Goal: Use online tool/utility: Utilize a website feature to perform a specific function

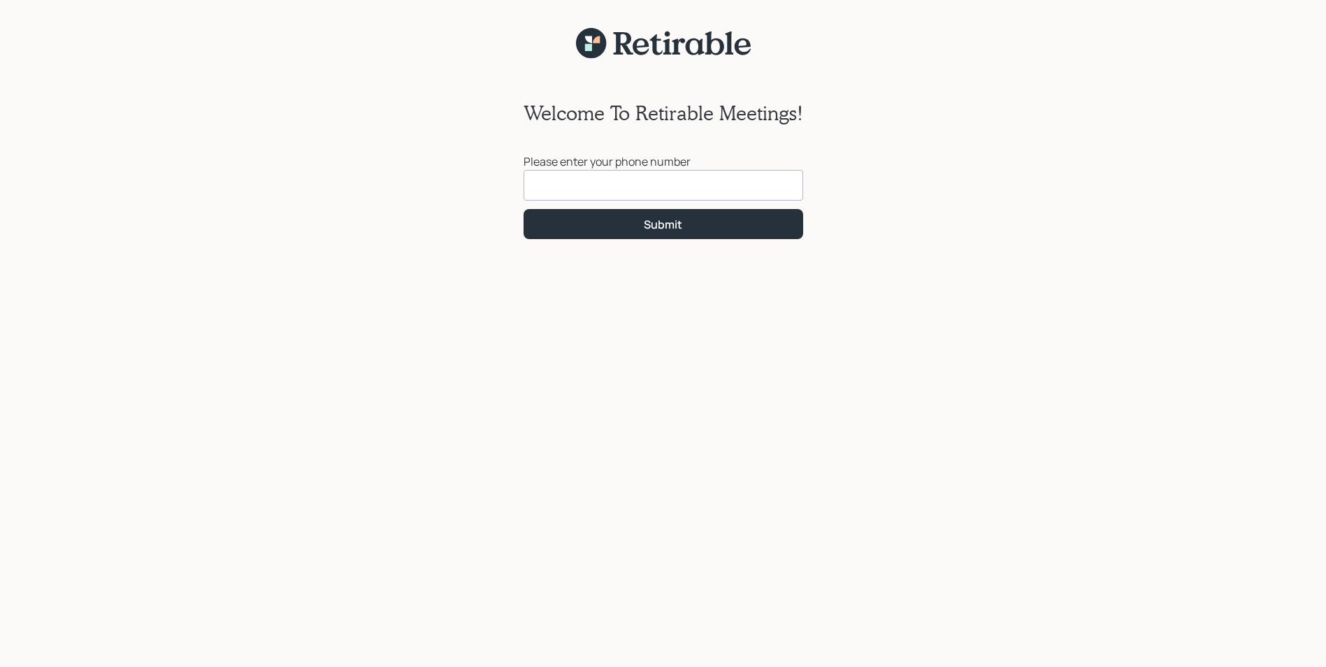
click at [559, 187] on input at bounding box center [663, 185] width 280 height 31
type input "[PHONE_NUMBER]"
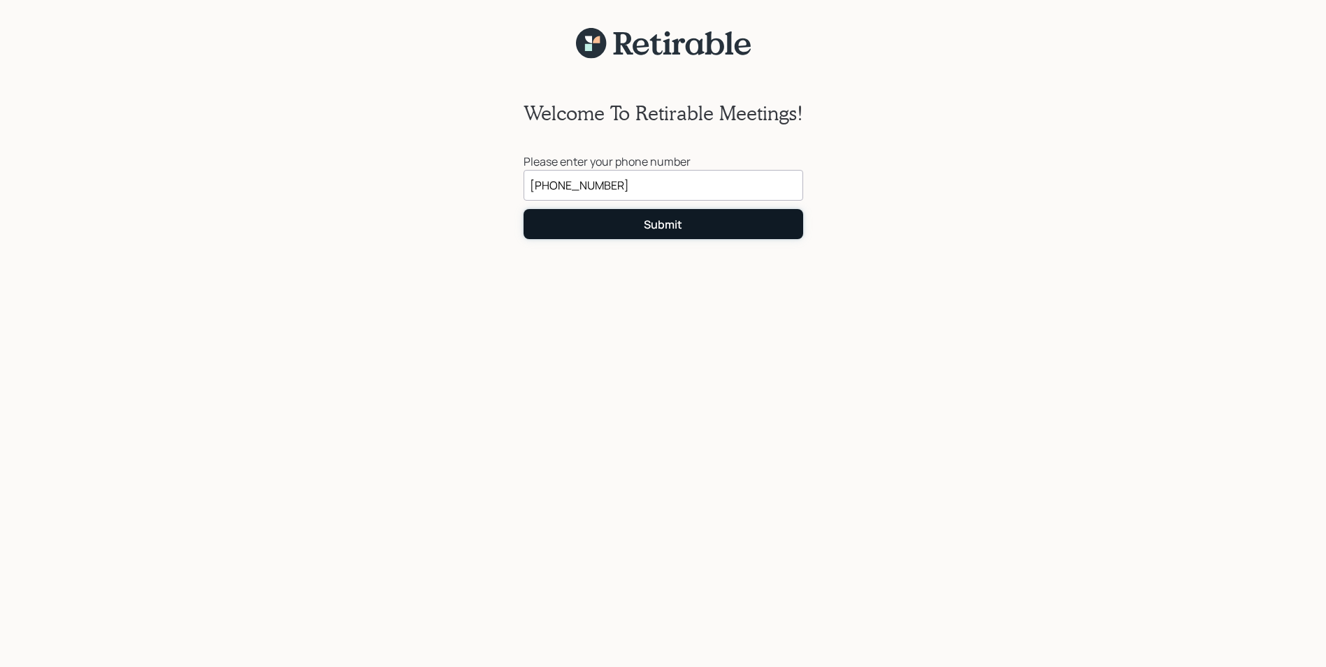
click at [665, 224] on div "Submit" at bounding box center [663, 224] width 38 height 15
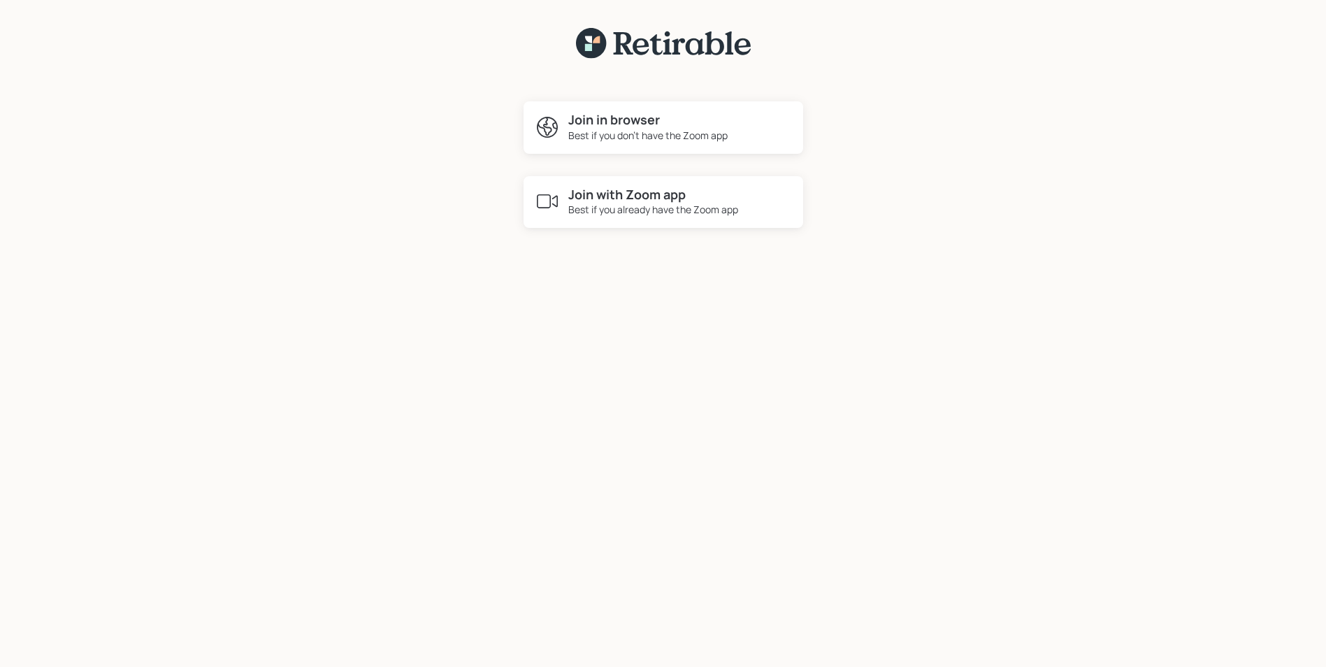
click at [656, 133] on div "Best if you don't have the Zoom app" at bounding box center [647, 135] width 159 height 15
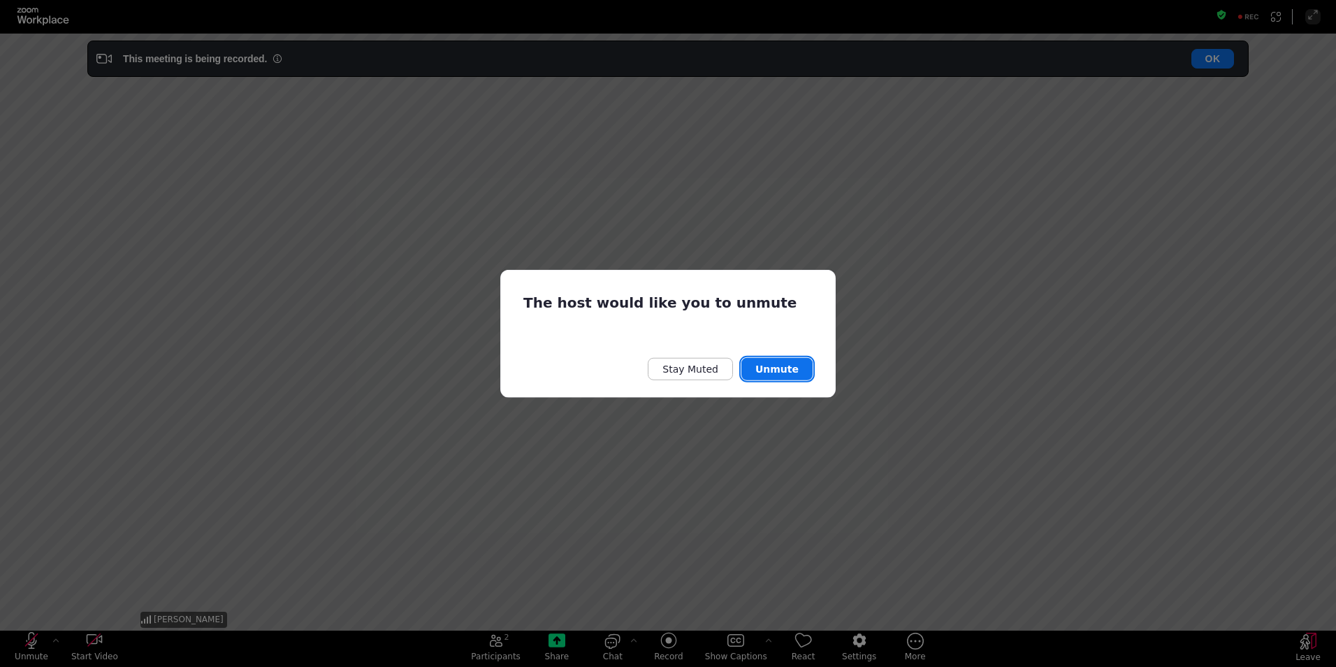
click at [781, 370] on button "Unmute" at bounding box center [776, 368] width 71 height 22
